Goal: Book appointment/travel/reservation

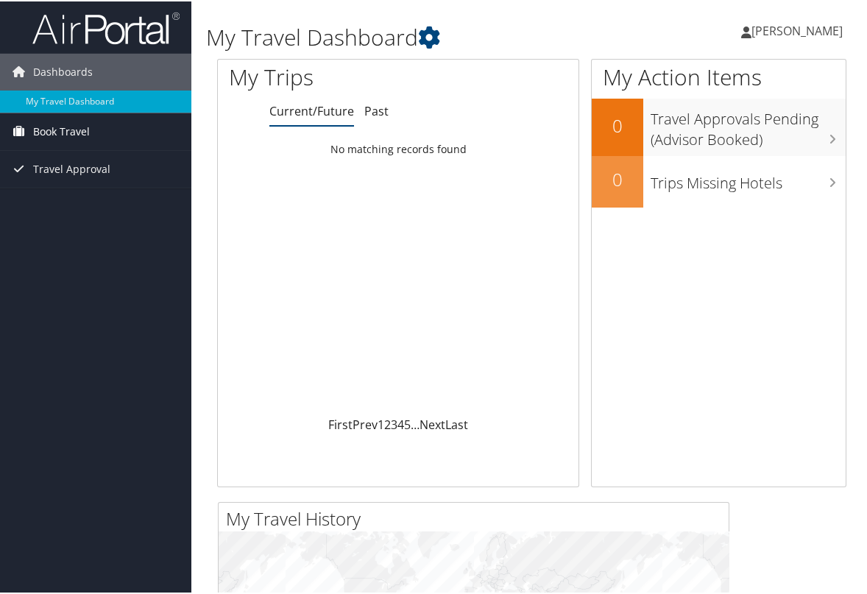
click at [90, 139] on link "Book Travel" at bounding box center [95, 130] width 191 height 37
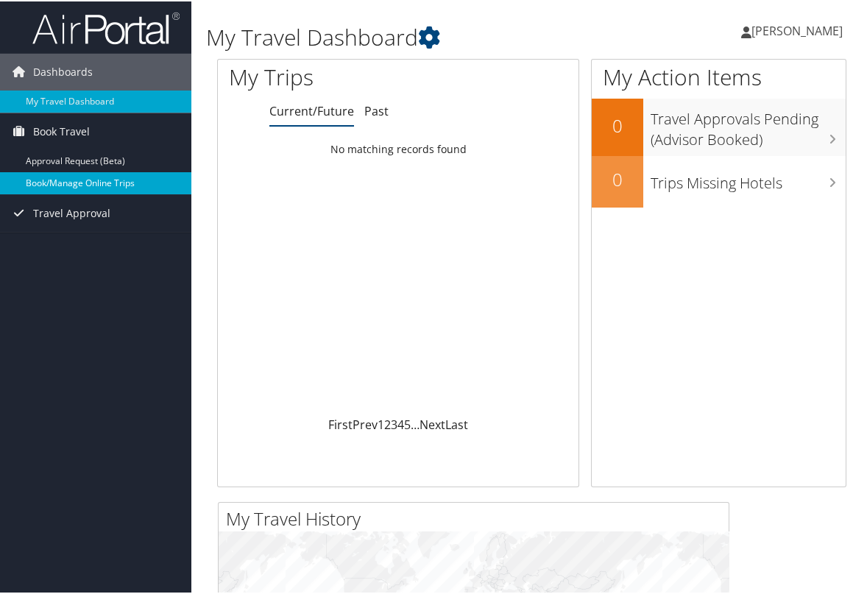
click at [79, 180] on link "Book/Manage Online Trips" at bounding box center [95, 182] width 191 height 22
